Goal: Information Seeking & Learning: Learn about a topic

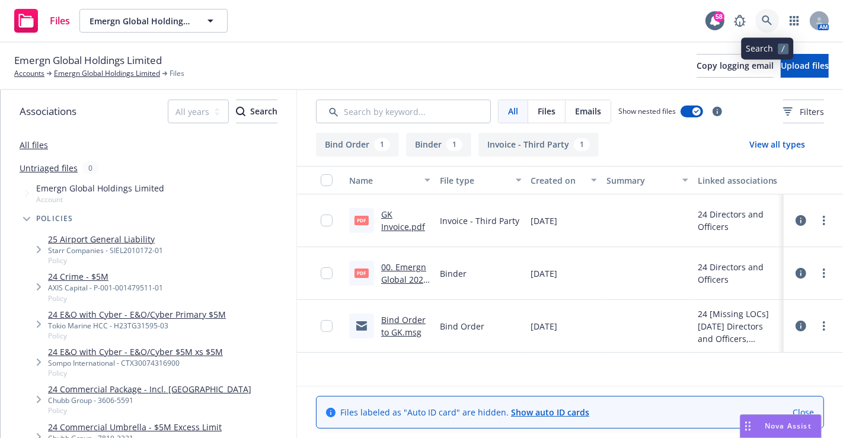
click at [769, 21] on icon at bounding box center [767, 20] width 11 height 11
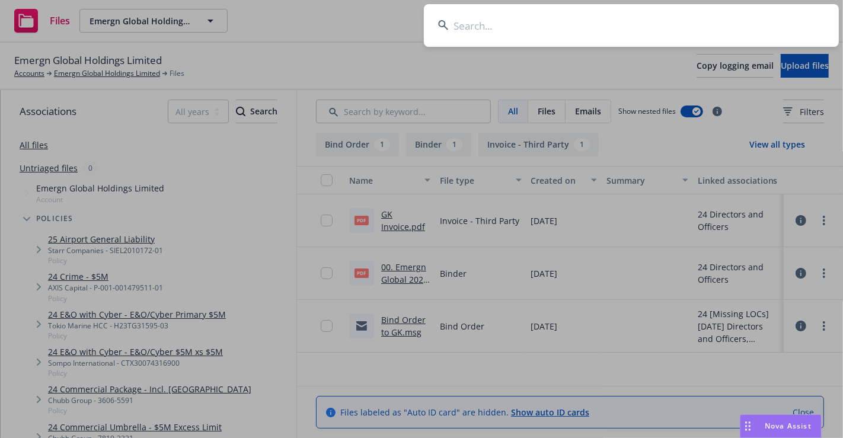
click at [624, 34] on input at bounding box center [631, 25] width 415 height 43
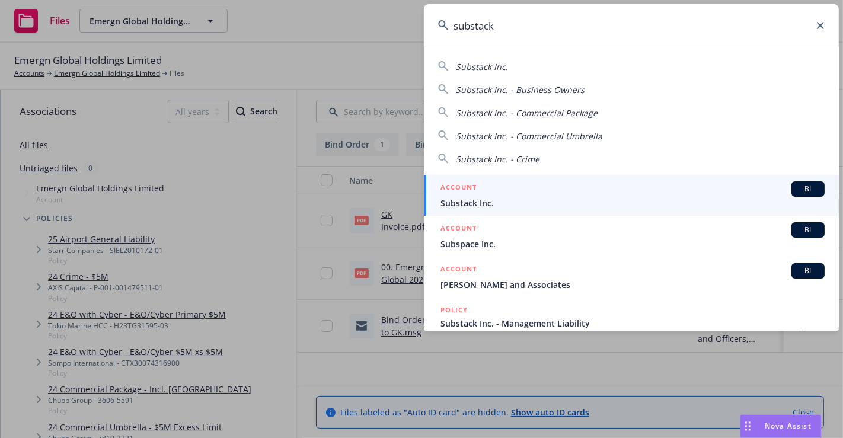
type input "substack"
click at [577, 205] on span "Substack Inc." at bounding box center [632, 203] width 384 height 12
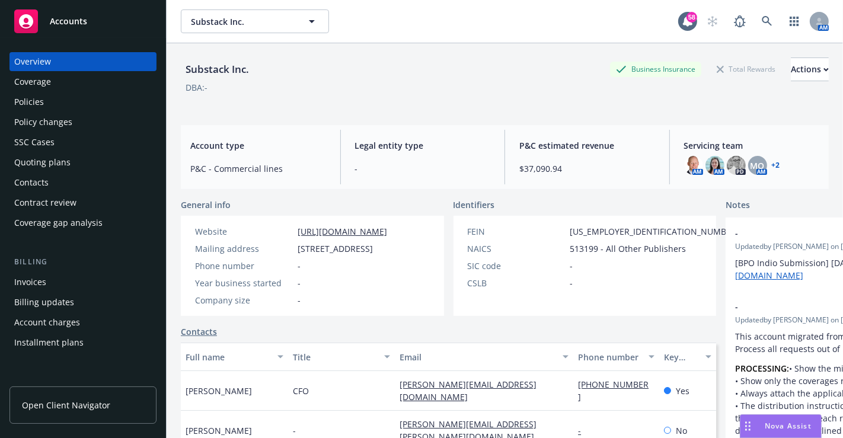
click at [56, 164] on div "Quoting plans" at bounding box center [42, 162] width 56 height 19
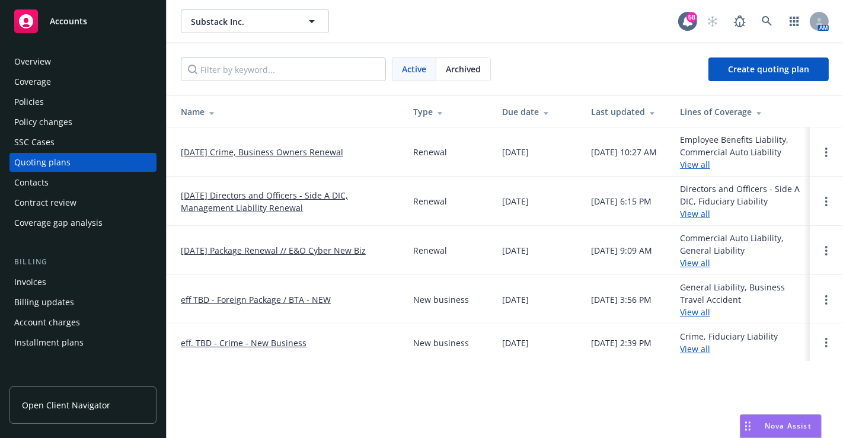
click at [286, 196] on link "[DATE] Directors and Officers - Side A DIC, Management Liability Renewal" at bounding box center [287, 201] width 213 height 25
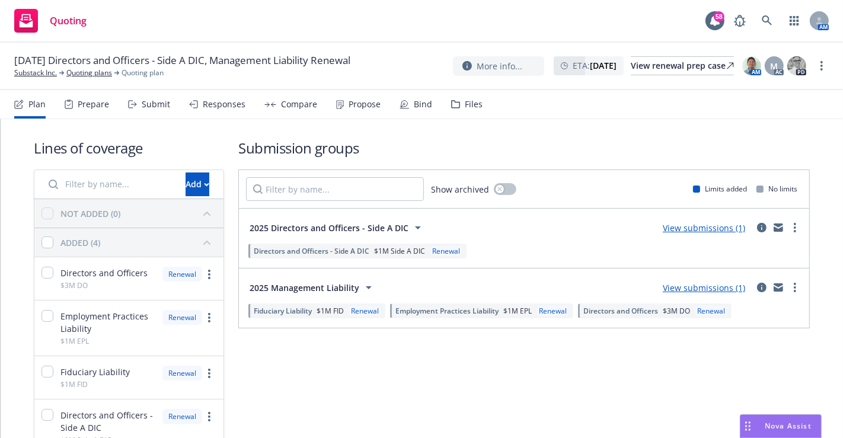
click at [453, 101] on icon at bounding box center [455, 104] width 9 height 8
